Goal: Task Accomplishment & Management: Use online tool/utility

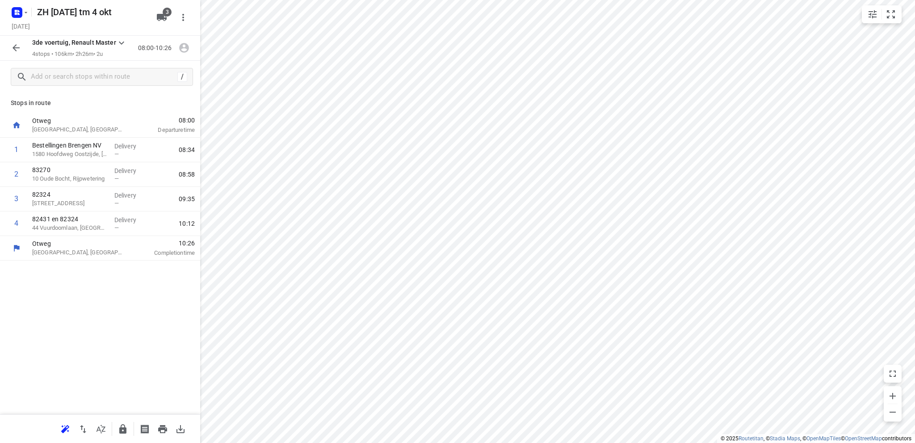
click at [17, 13] on icon "button" at bounding box center [16, 14] width 2 height 2
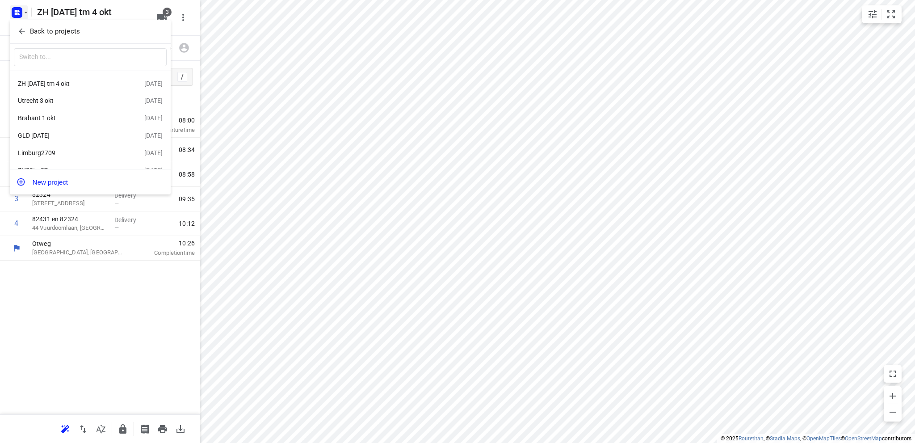
click at [35, 100] on div "Utrecht 3 okt" at bounding box center [69, 100] width 103 height 7
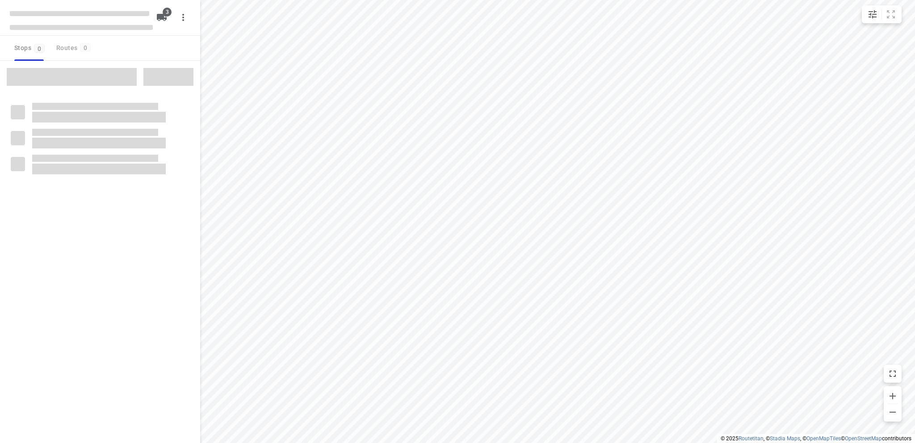
type input "distance"
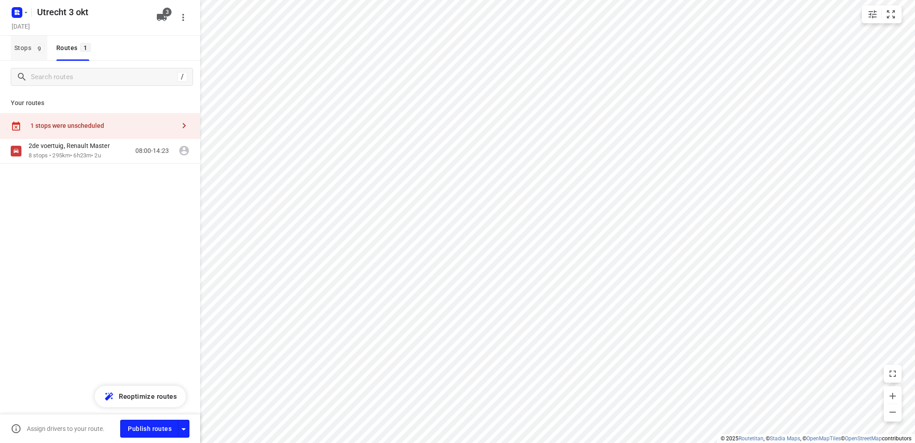
click at [16, 46] on span "Stops 9" at bounding box center [30, 47] width 33 height 11
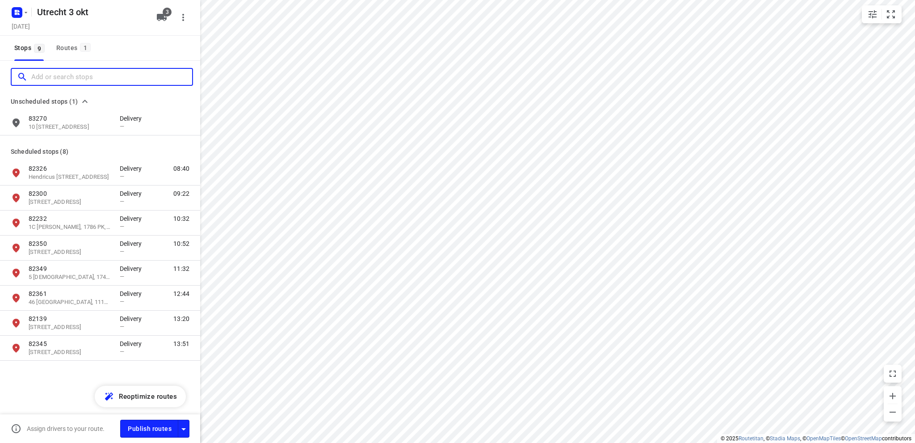
click at [36, 76] on input "Add or search stops" at bounding box center [111, 77] width 161 height 14
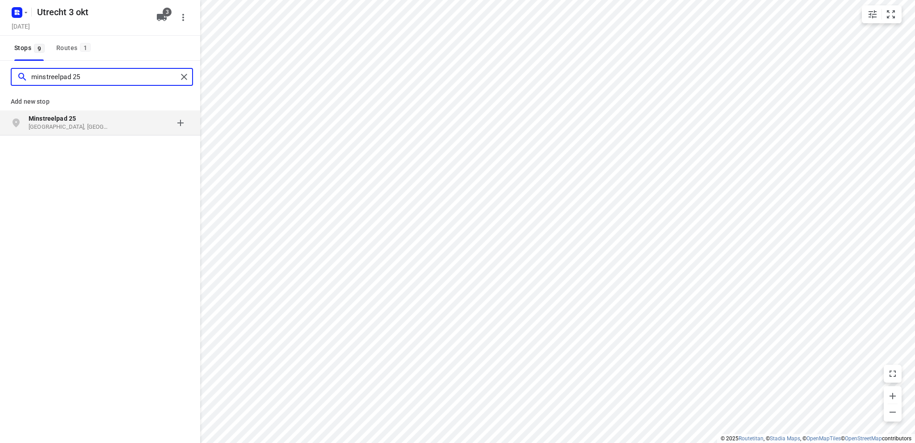
type input "minstreelpad 25"
click at [52, 120] on b "Minstreelpad 25" at bounding box center [52, 118] width 47 height 7
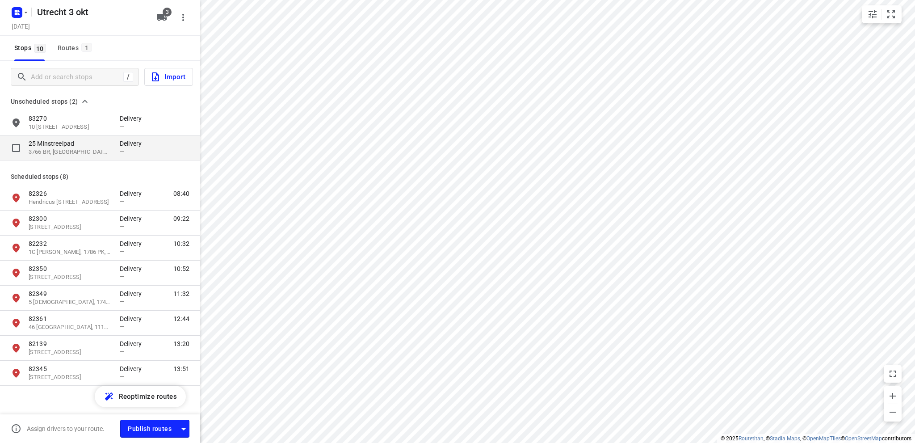
click at [46, 146] on p "25 Minstreelpad" at bounding box center [70, 143] width 82 height 9
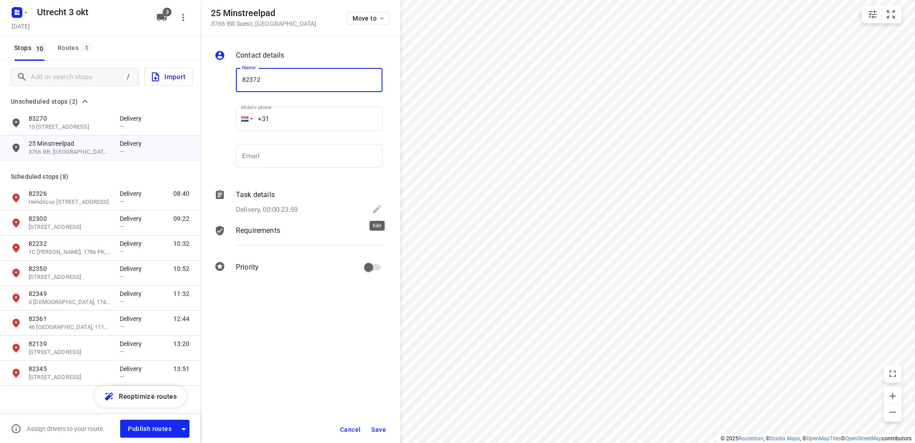
type input "82372"
click at [376, 209] on icon at bounding box center [377, 209] width 8 height 8
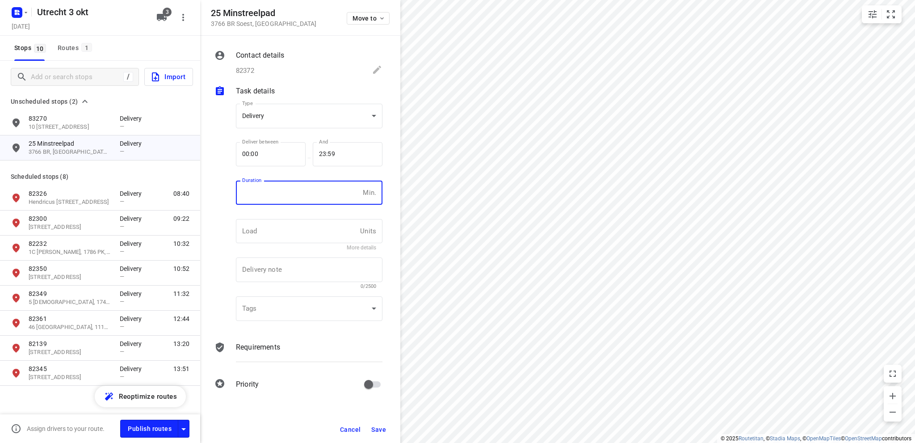
click at [296, 194] on input "number" at bounding box center [297, 192] width 123 height 24
type input "10"
click at [381, 427] on span "Save" at bounding box center [378, 429] width 15 height 7
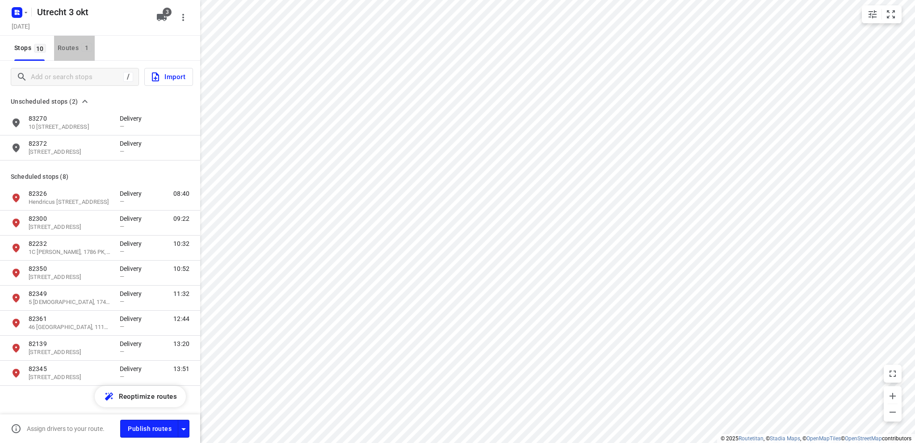
click at [63, 49] on div "Routes 1" at bounding box center [76, 47] width 37 height 11
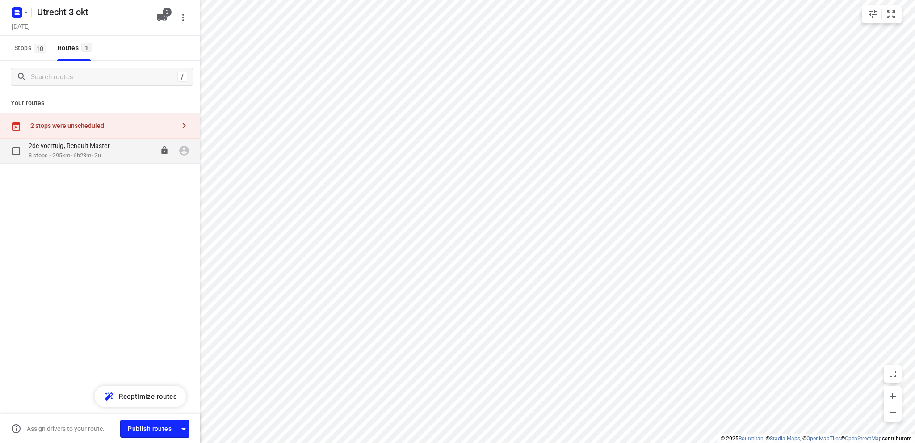
click at [60, 150] on p "2de voertuig, Renault Master" at bounding box center [72, 146] width 87 height 8
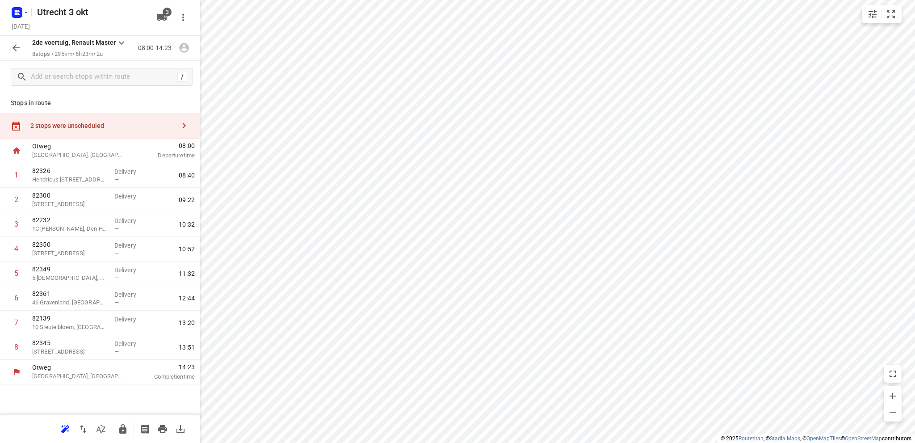
click at [63, 129] on div "2 stops were unscheduled" at bounding box center [102, 125] width 145 height 7
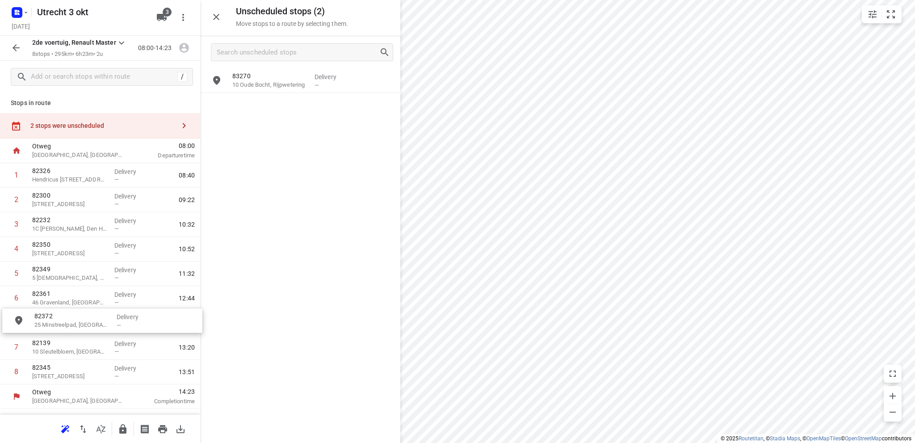
drag, startPoint x: 277, startPoint y: 109, endPoint x: 76, endPoint y: 325, distance: 294.2
click at [215, 16] on icon "button" at bounding box center [216, 17] width 6 height 6
